Goal: Task Accomplishment & Management: Manage account settings

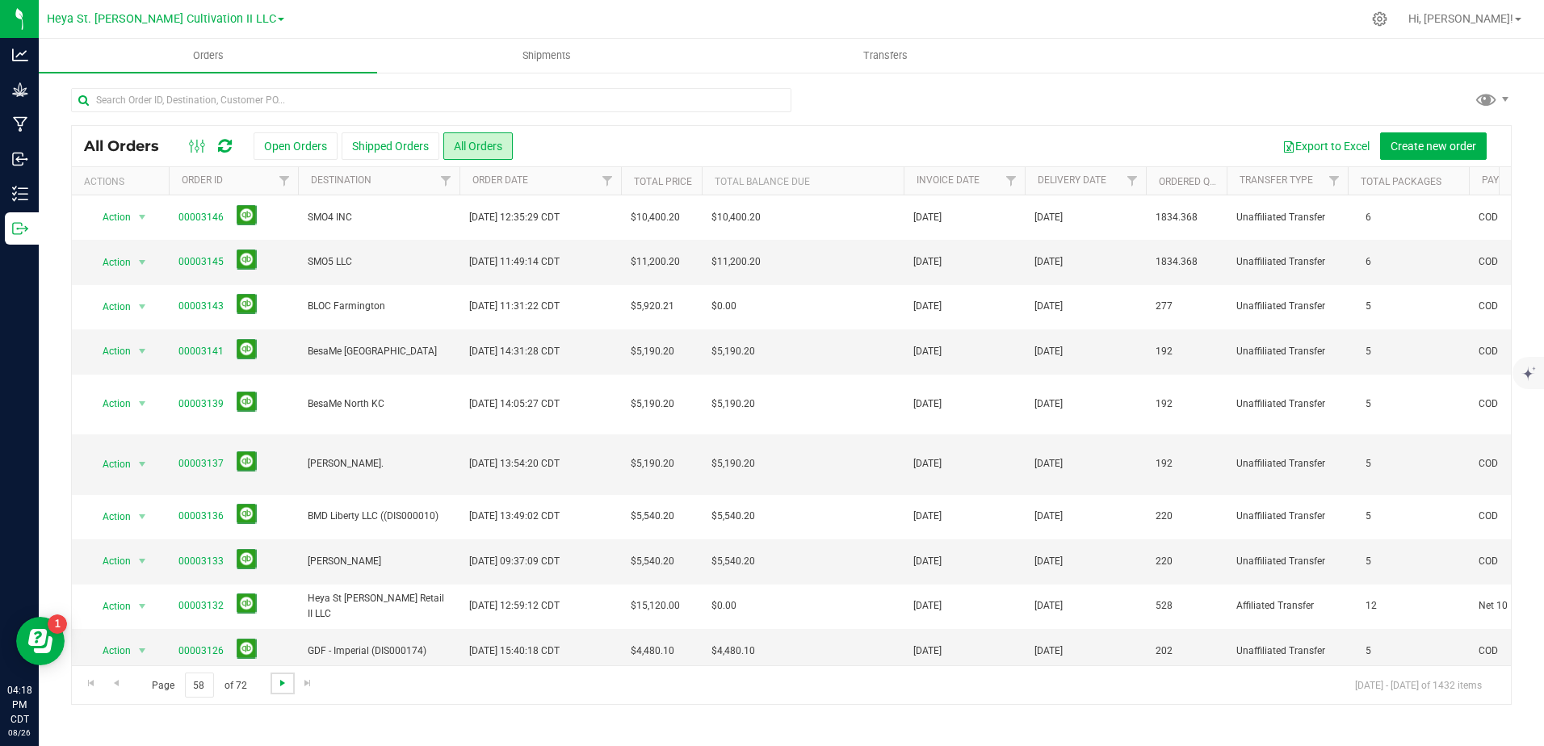
click at [279, 687] on span "Go to the next page" at bounding box center [282, 683] width 13 height 13
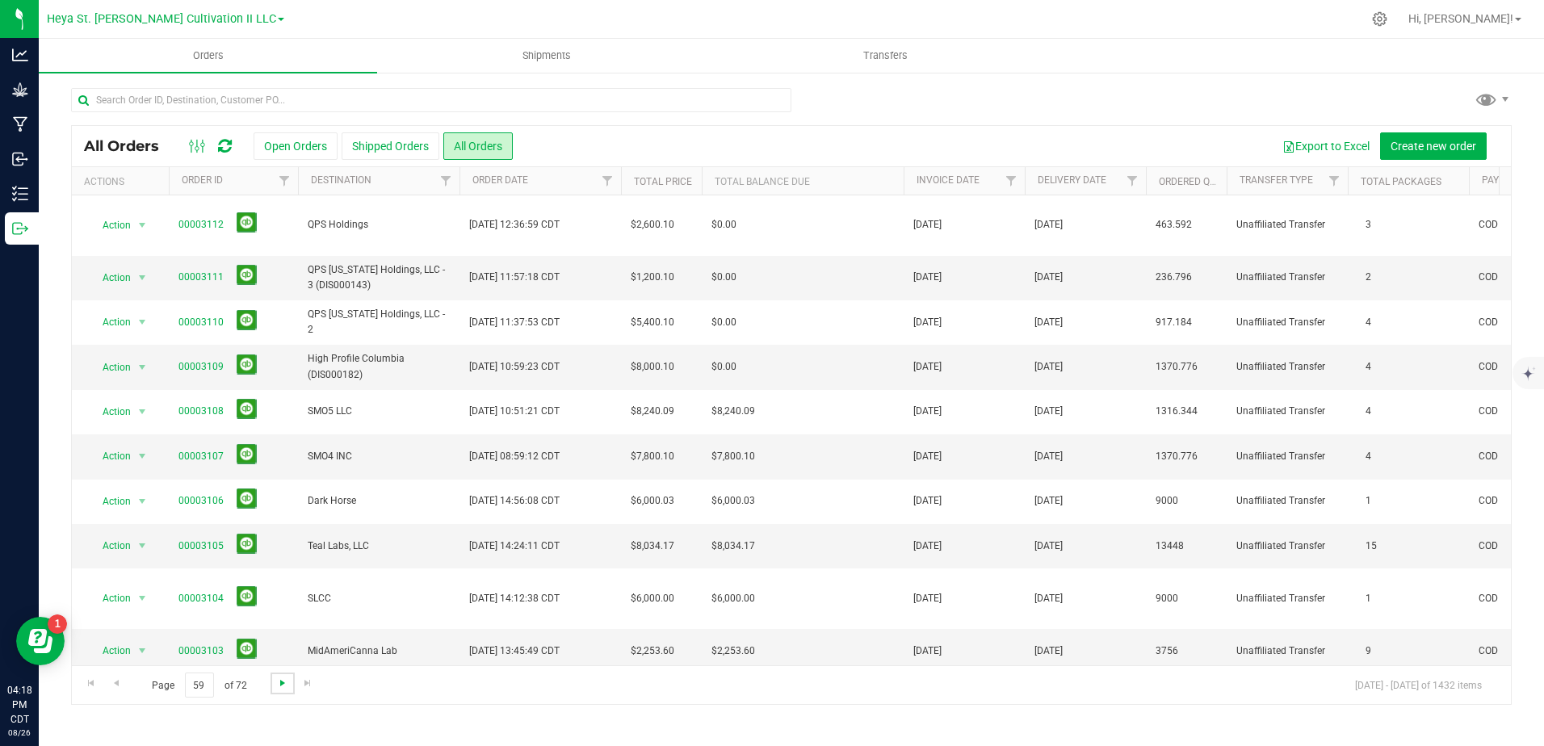
click at [279, 687] on span "Go to the next page" at bounding box center [282, 683] width 13 height 13
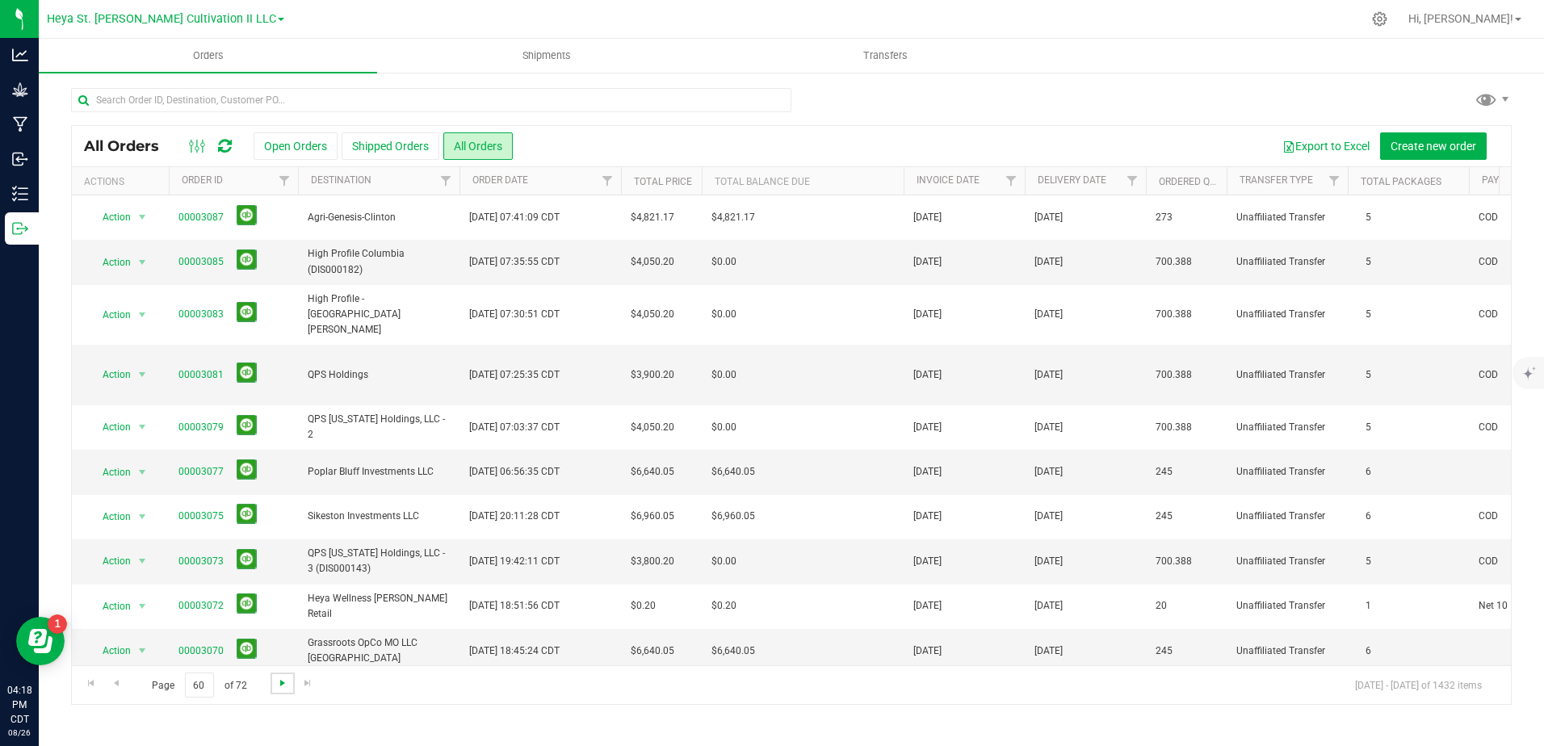
click at [279, 687] on span "Go to the next page" at bounding box center [282, 683] width 13 height 13
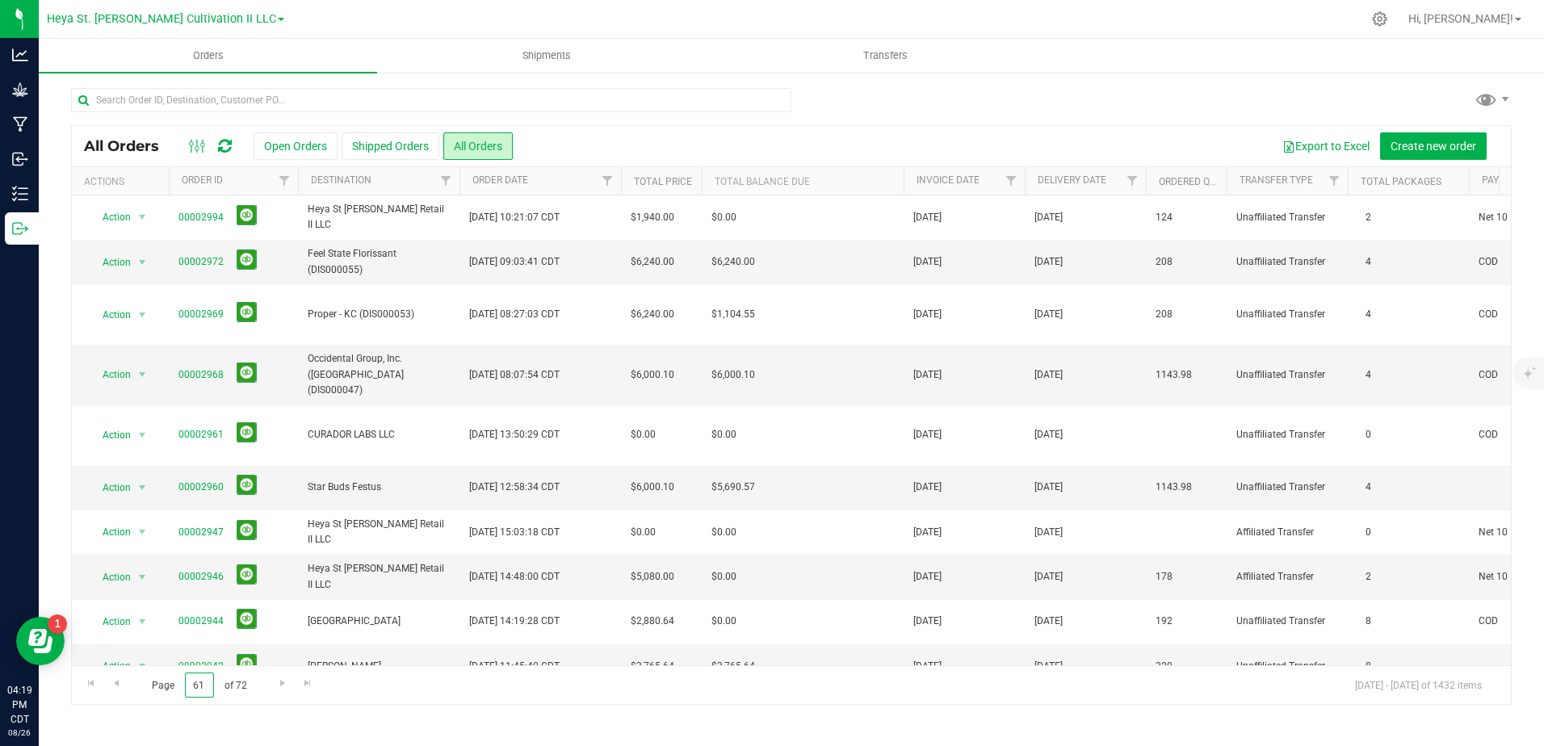
drag, startPoint x: 208, startPoint y: 686, endPoint x: 171, endPoint y: 686, distance: 37.2
click at [171, 686] on span "Page 61 of 72" at bounding box center [199, 685] width 122 height 25
type input "10"
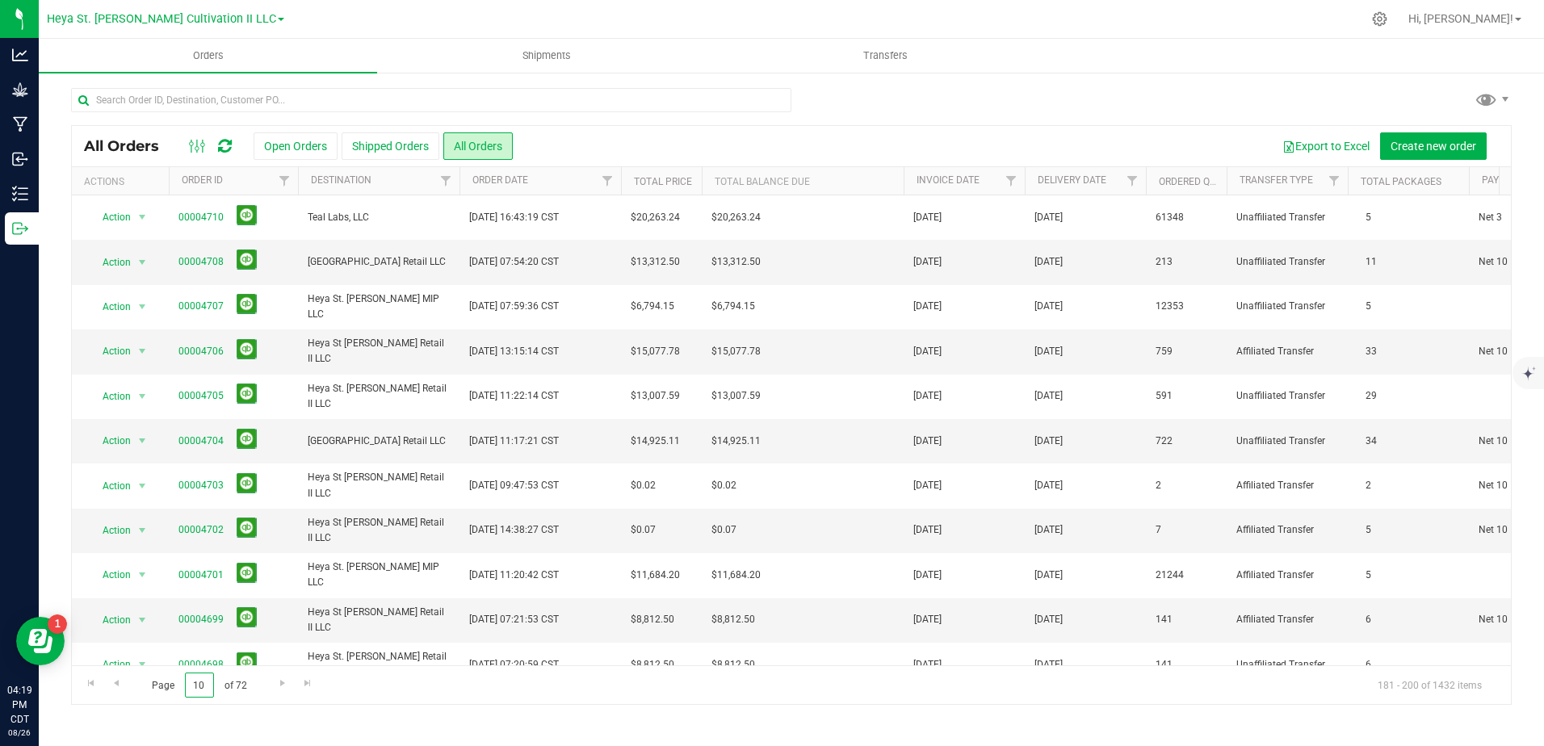
drag, startPoint x: 205, startPoint y: 687, endPoint x: 151, endPoint y: 675, distance: 55.6
click at [151, 675] on span "Page 10 of 72" at bounding box center [199, 685] width 122 height 25
type input "20"
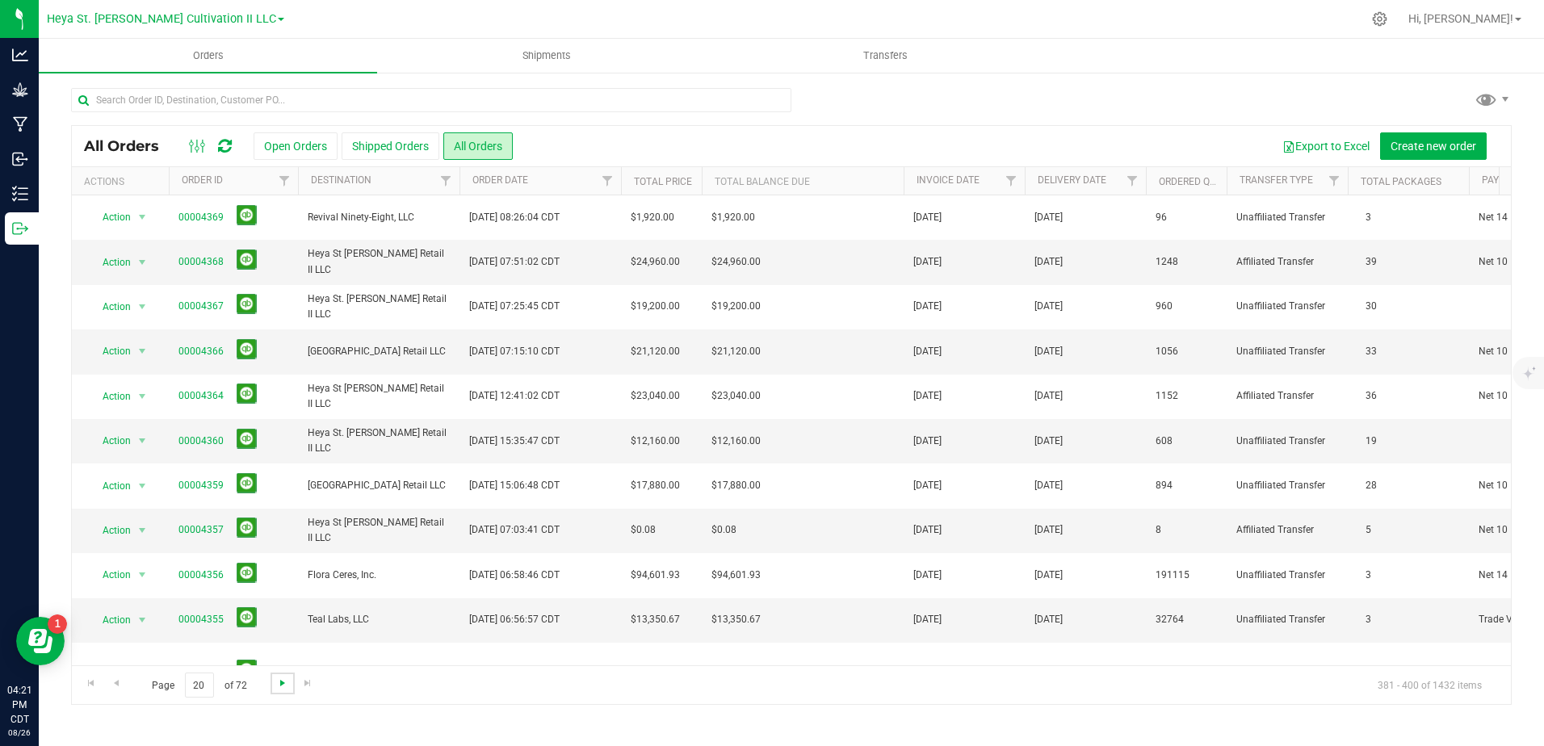
click at [278, 685] on span "Go to the next page" at bounding box center [282, 683] width 13 height 13
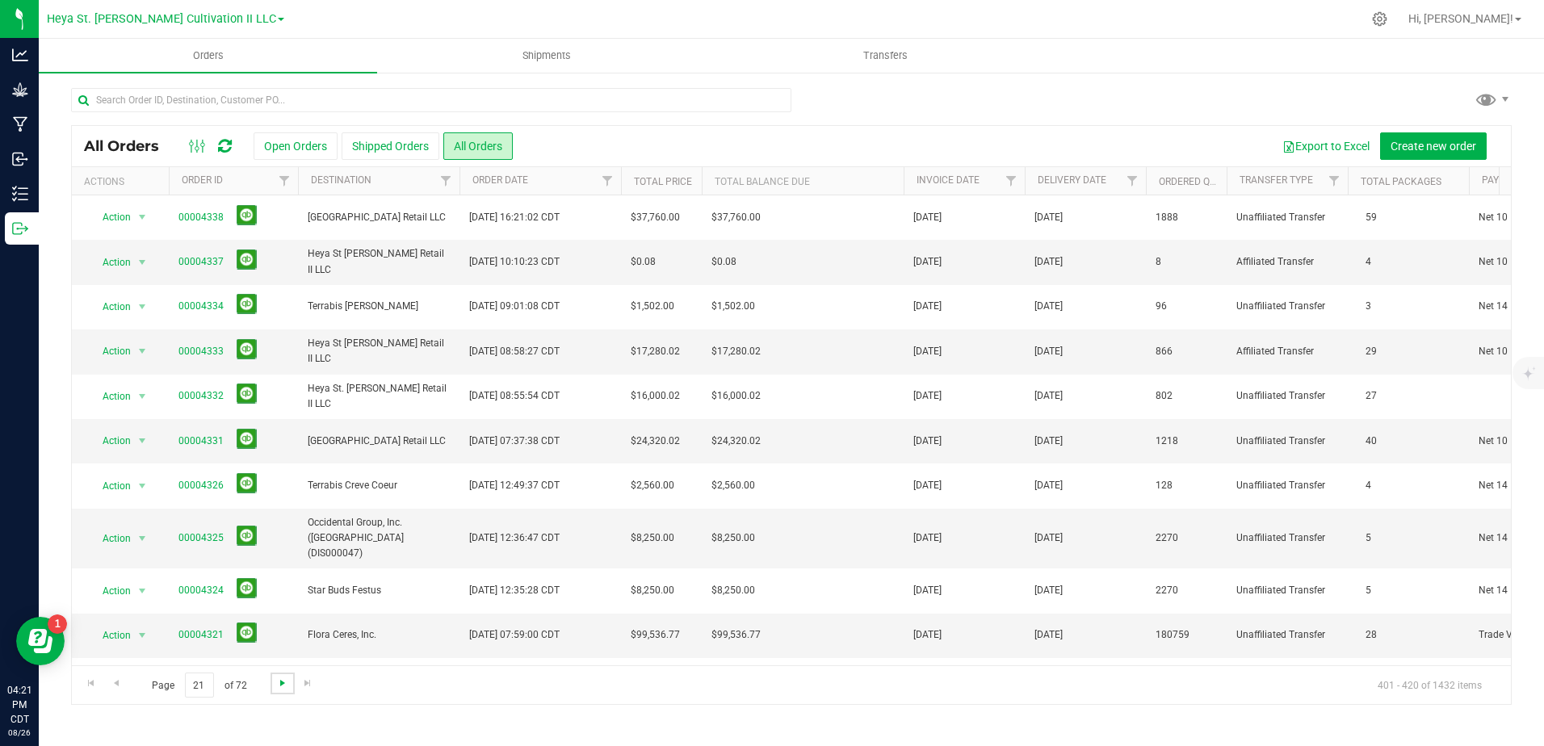
click at [278, 685] on span "Go to the next page" at bounding box center [282, 683] width 13 height 13
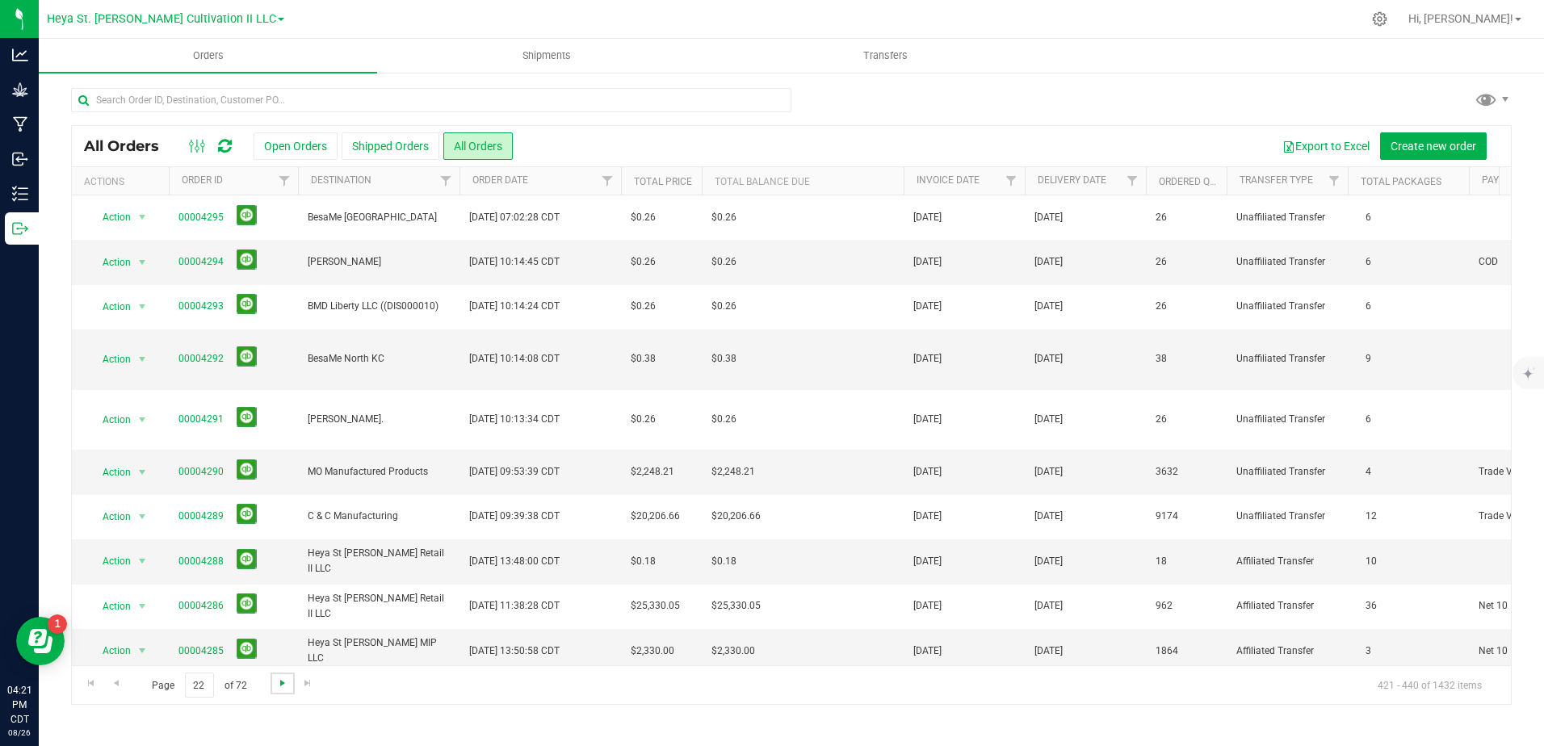
click at [285, 679] on span "Go to the next page" at bounding box center [282, 683] width 13 height 13
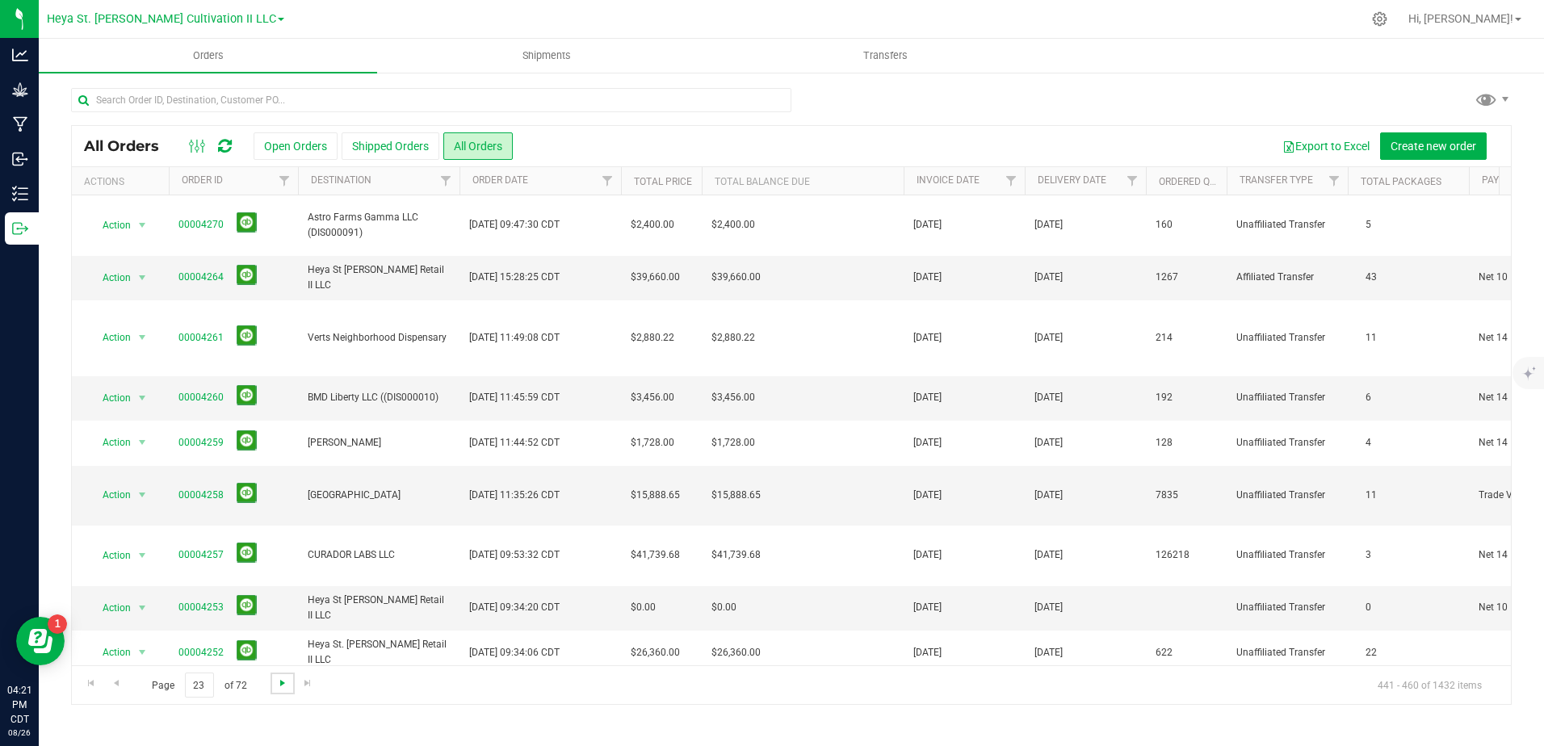
click at [285, 679] on span "Go to the next page" at bounding box center [282, 683] width 13 height 13
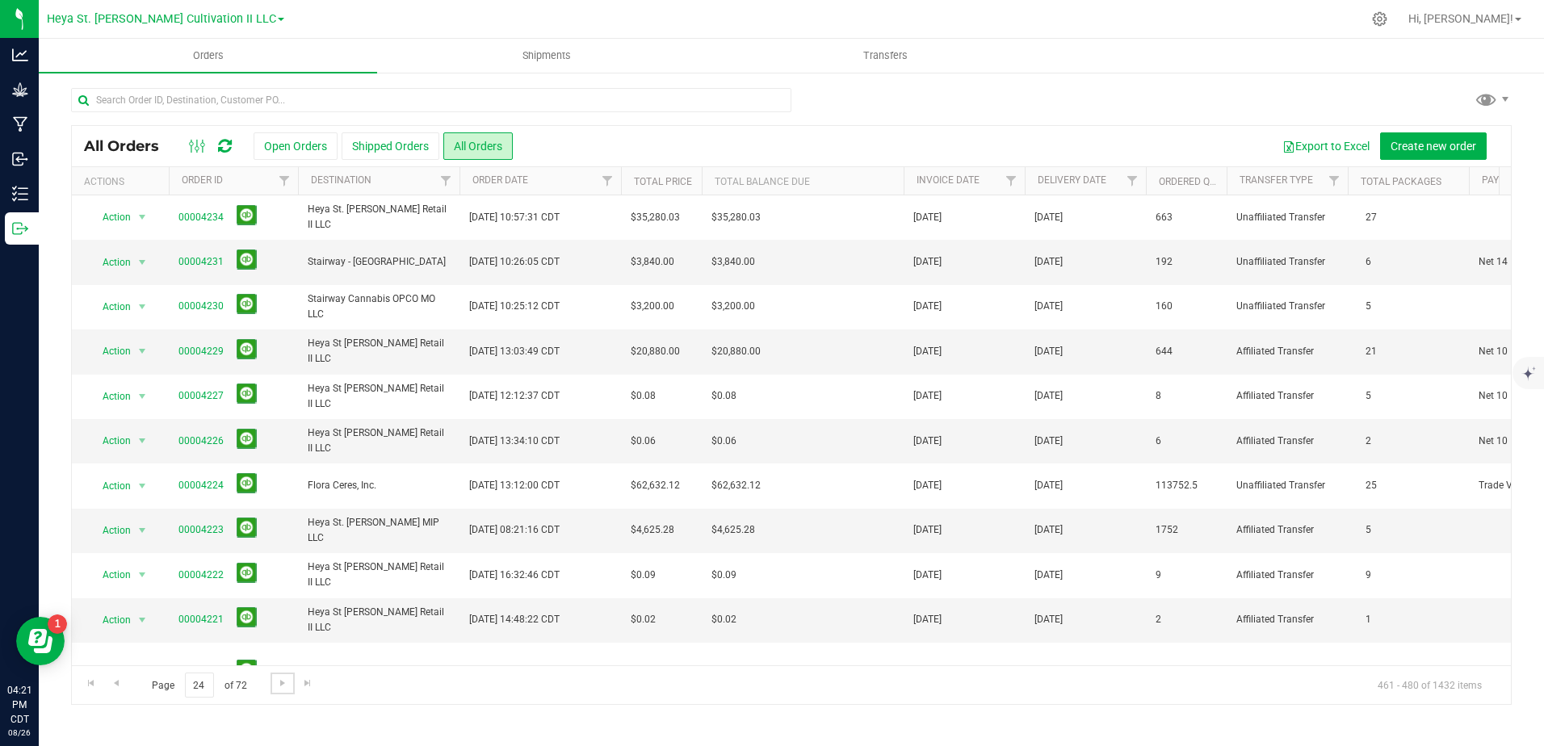
click at [284, 679] on span "Go to the next page" at bounding box center [282, 683] width 13 height 13
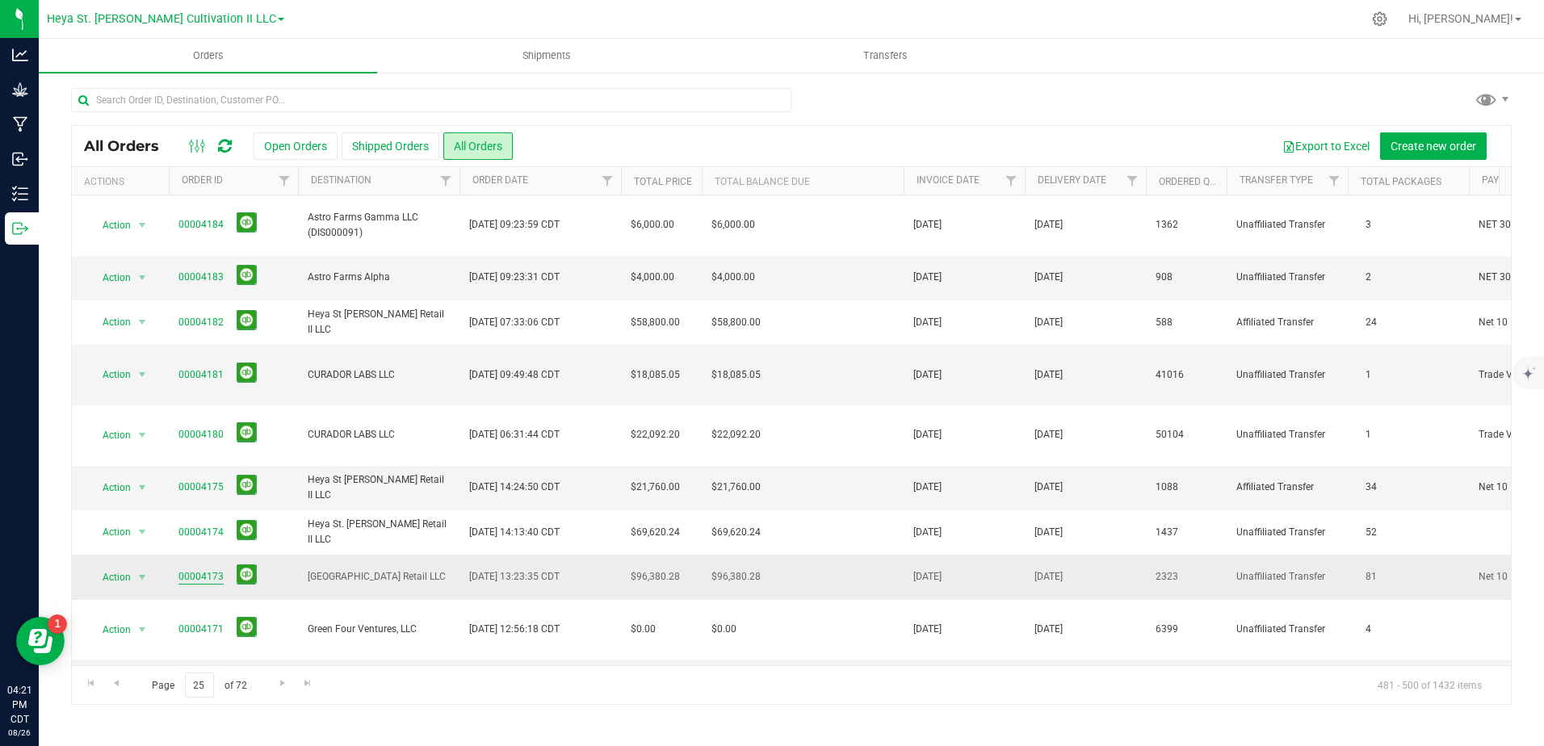
click at [199, 569] on link "00004173" at bounding box center [201, 576] width 45 height 15
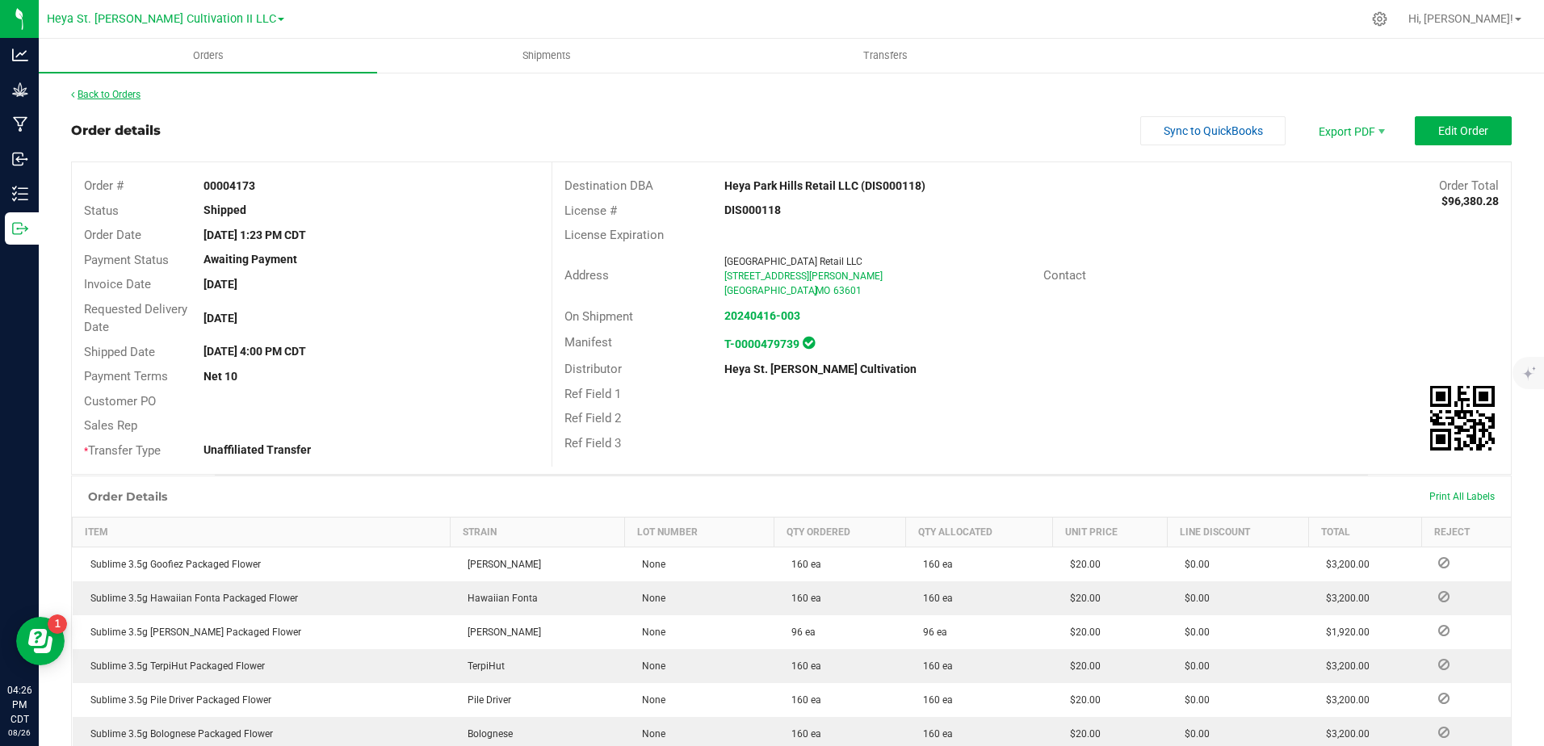
click at [105, 91] on link "Back to Orders" at bounding box center [105, 94] width 69 height 11
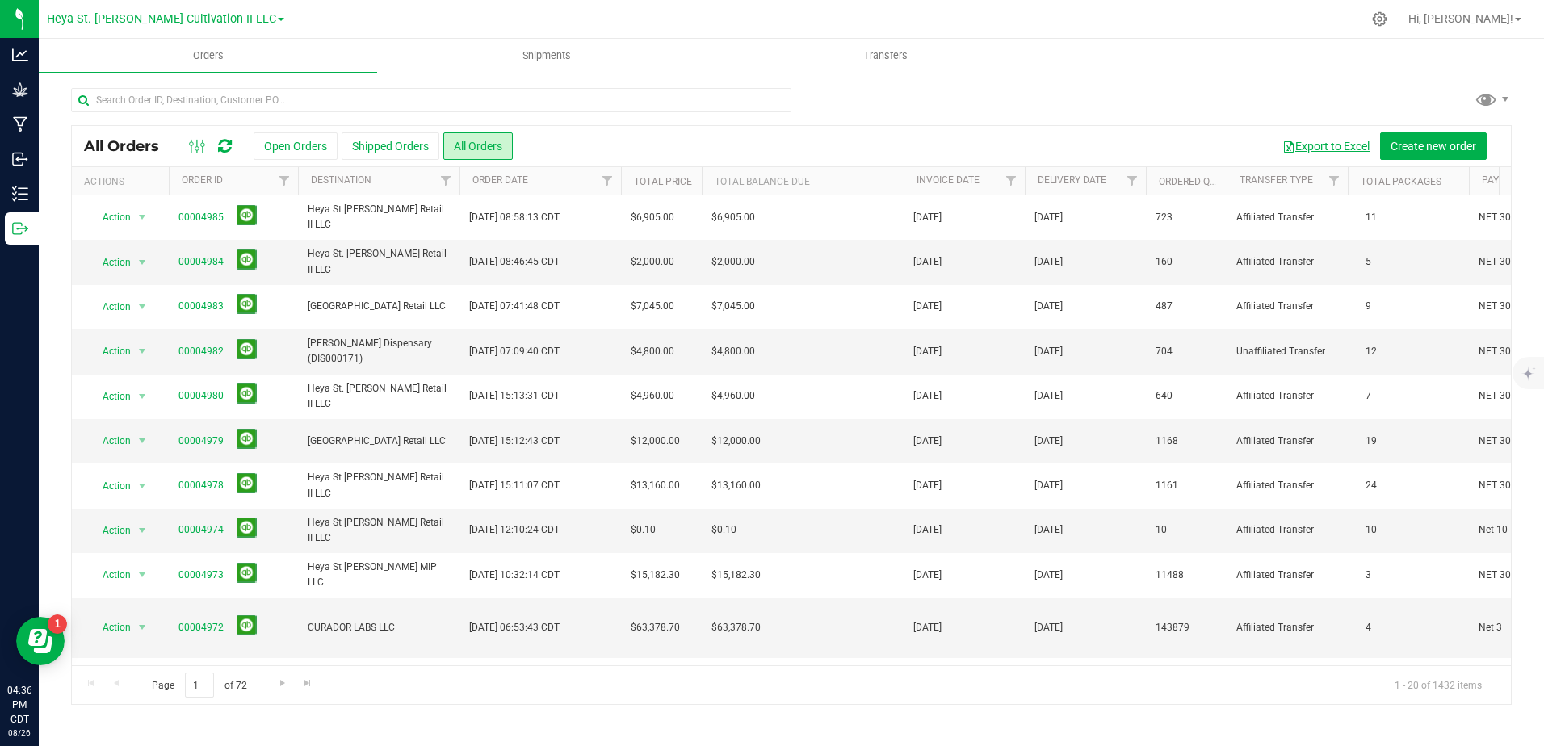
click at [1322, 138] on button "Export to Excel" at bounding box center [1326, 145] width 108 height 27
